Goal: Task Accomplishment & Management: Use online tool/utility

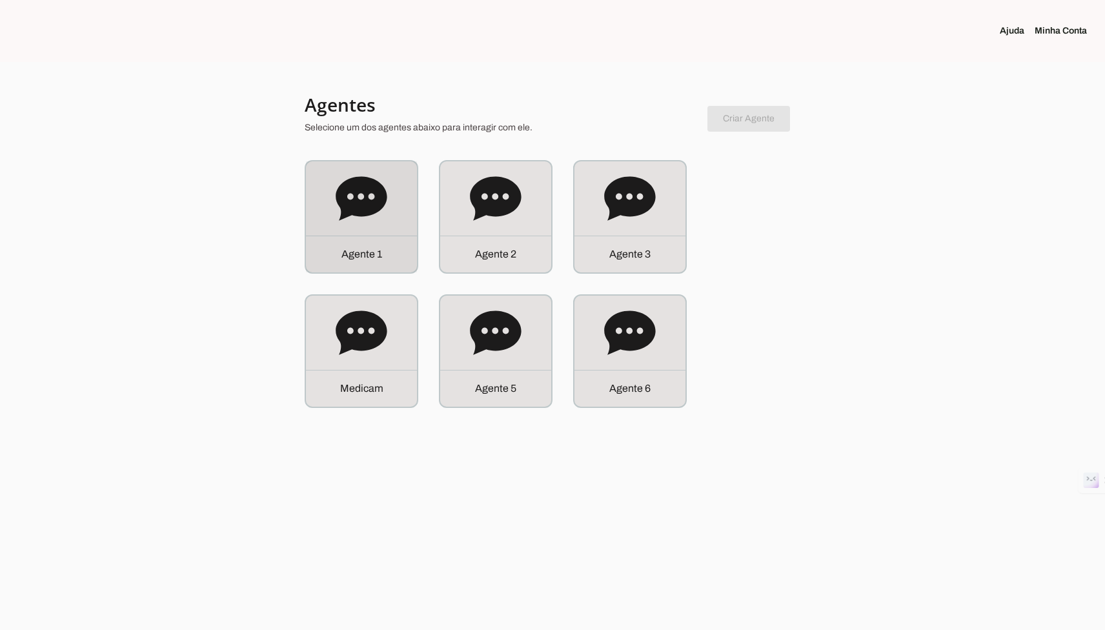
click at [386, 225] on div "A g e n t e 1" at bounding box center [361, 216] width 111 height 111
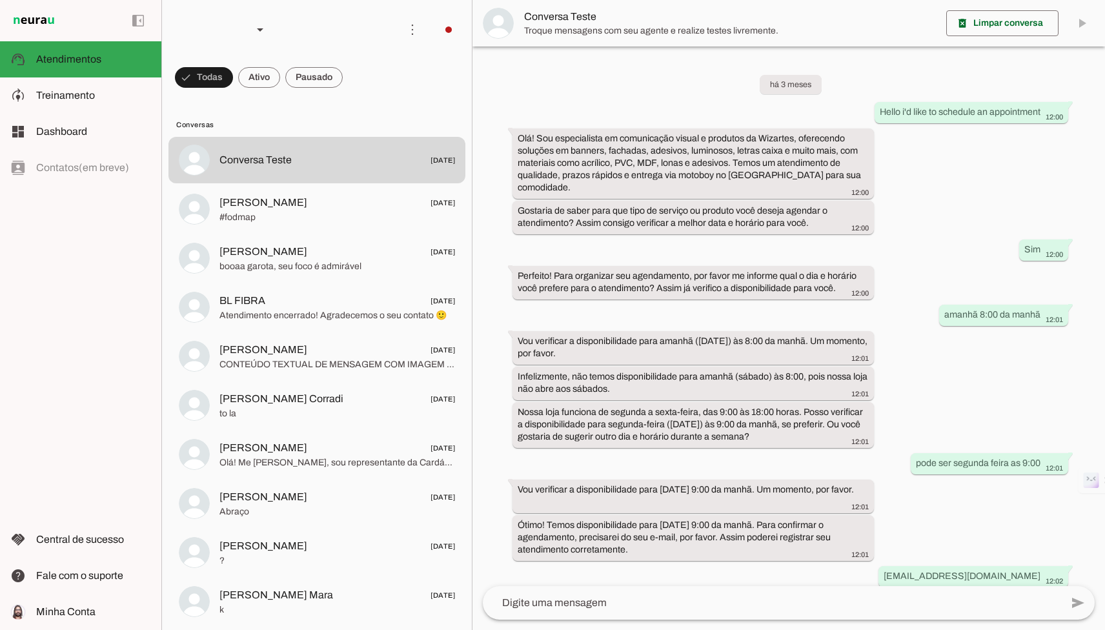
scroll to position [181, 0]
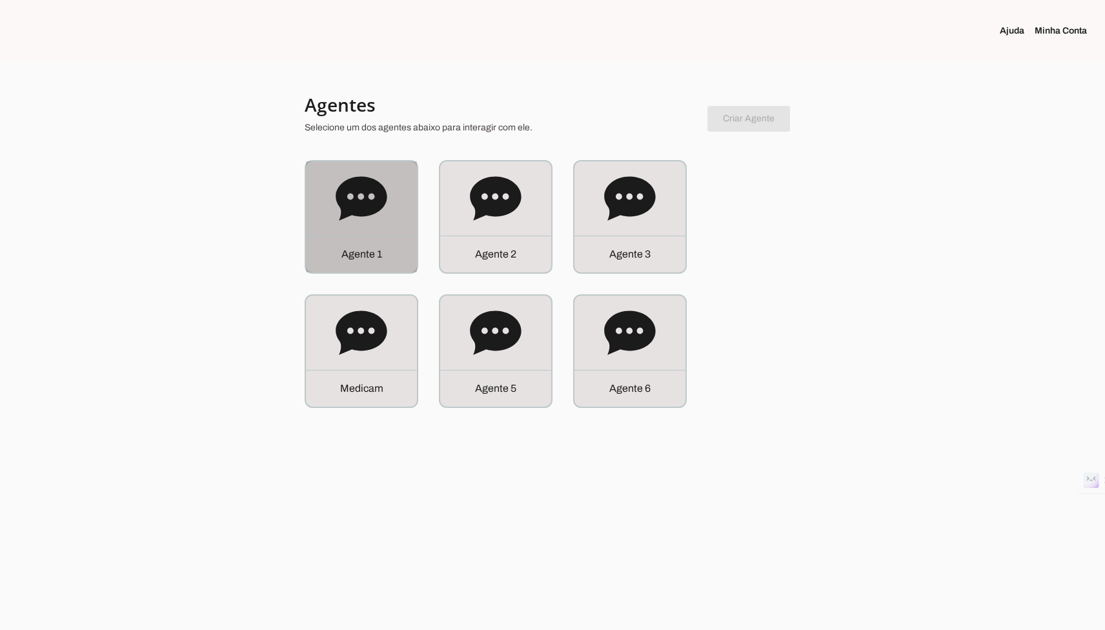
click at [338, 190] on icon at bounding box center [360, 198] width 51 height 44
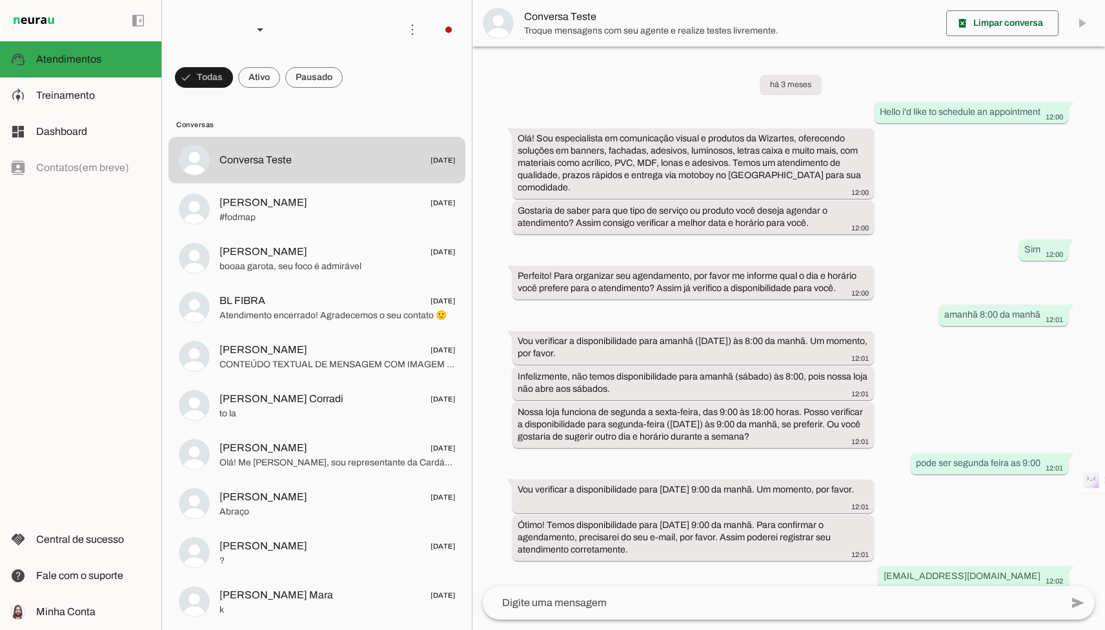
scroll to position [181, 0]
